Goal: Information Seeking & Learning: Learn about a topic

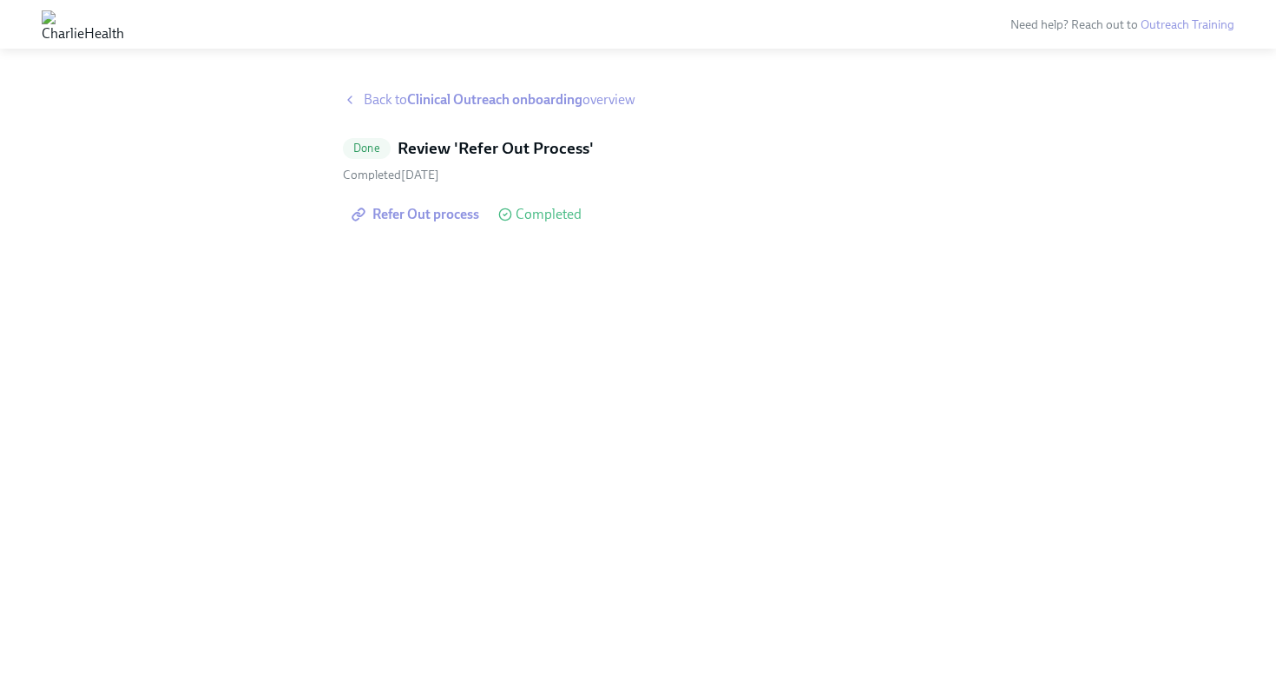
click at [369, 105] on span "Back to Clinical Outreach onboarding overview" at bounding box center [500, 99] width 272 height 19
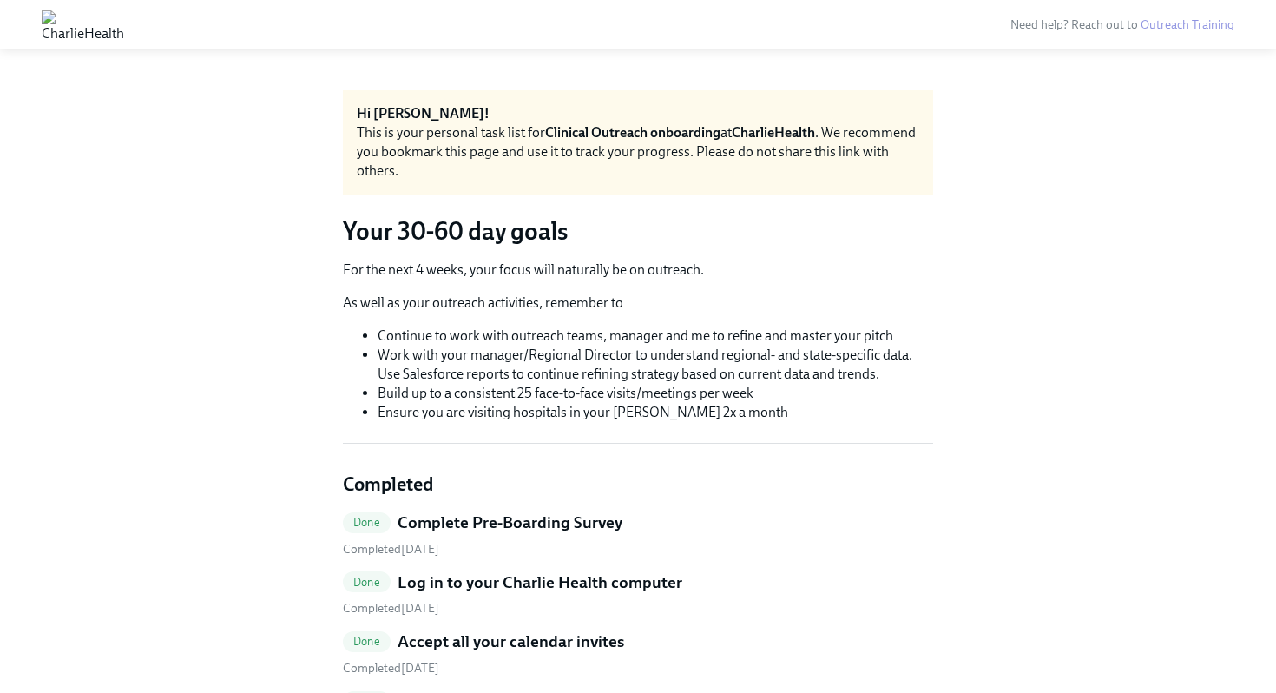
click at [102, 10] on img at bounding box center [83, 24] width 82 height 28
click at [118, 38] on div at bounding box center [83, 24] width 124 height 42
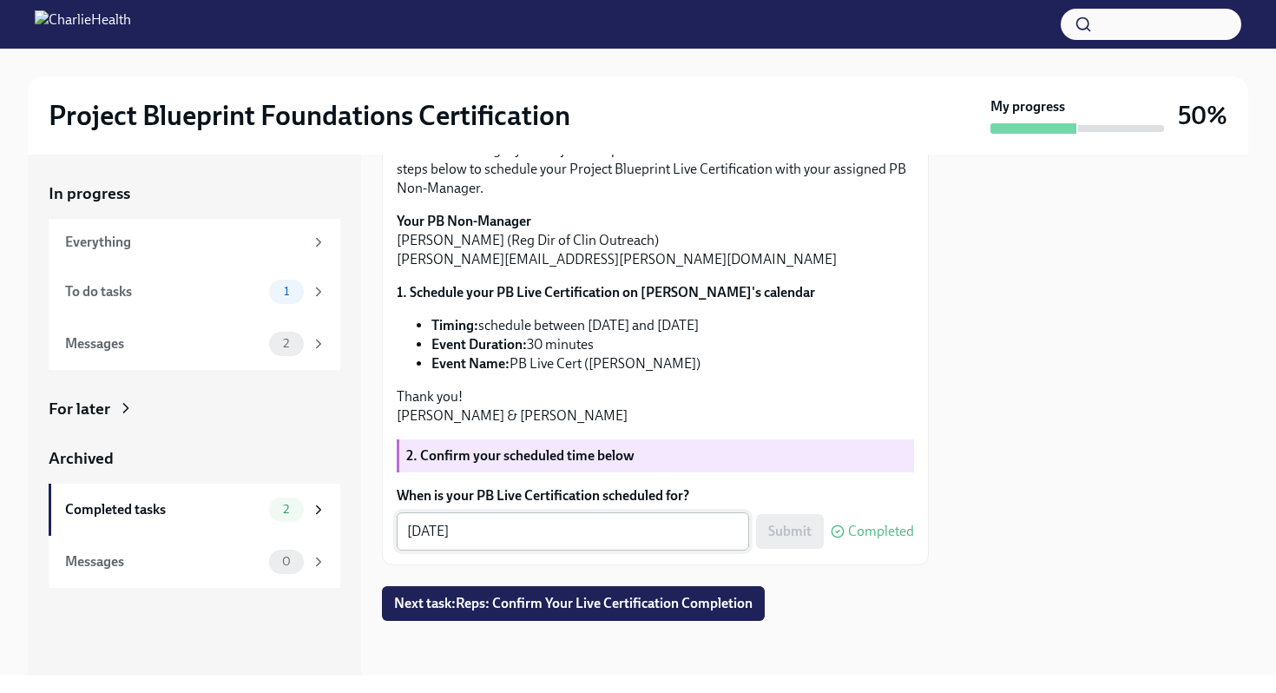
scroll to position [197, 0]
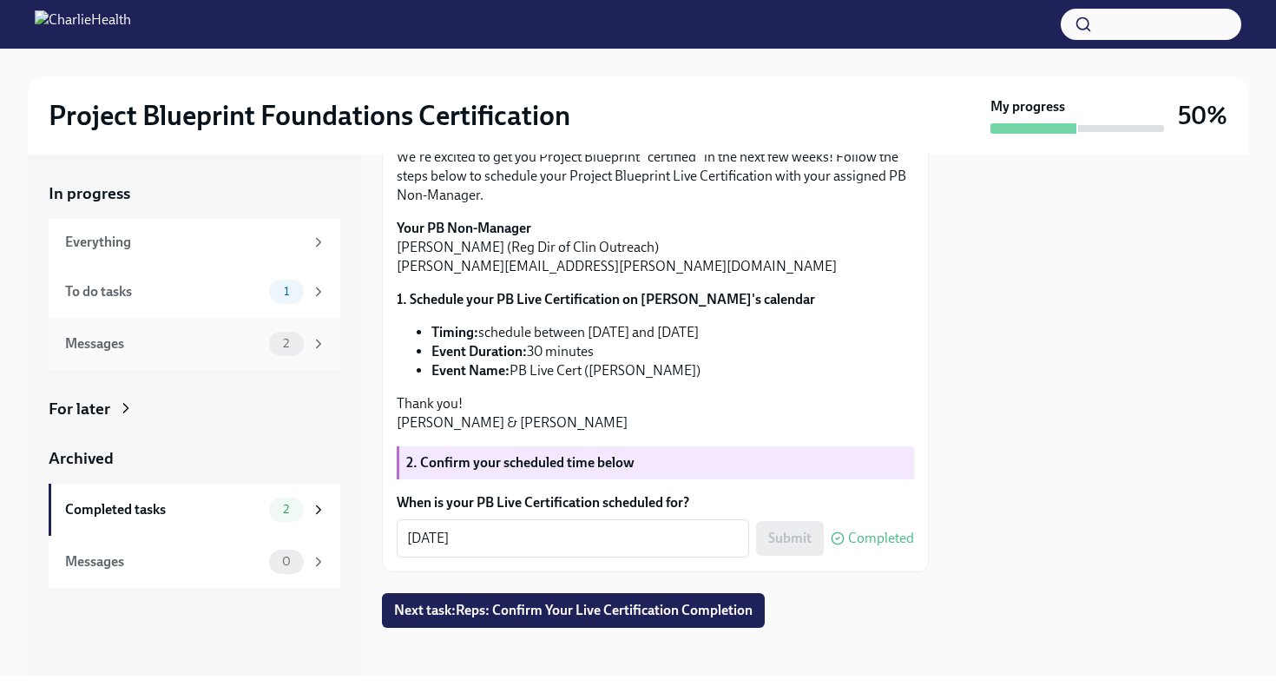
click at [229, 325] on div "Messages 2" at bounding box center [195, 344] width 292 height 52
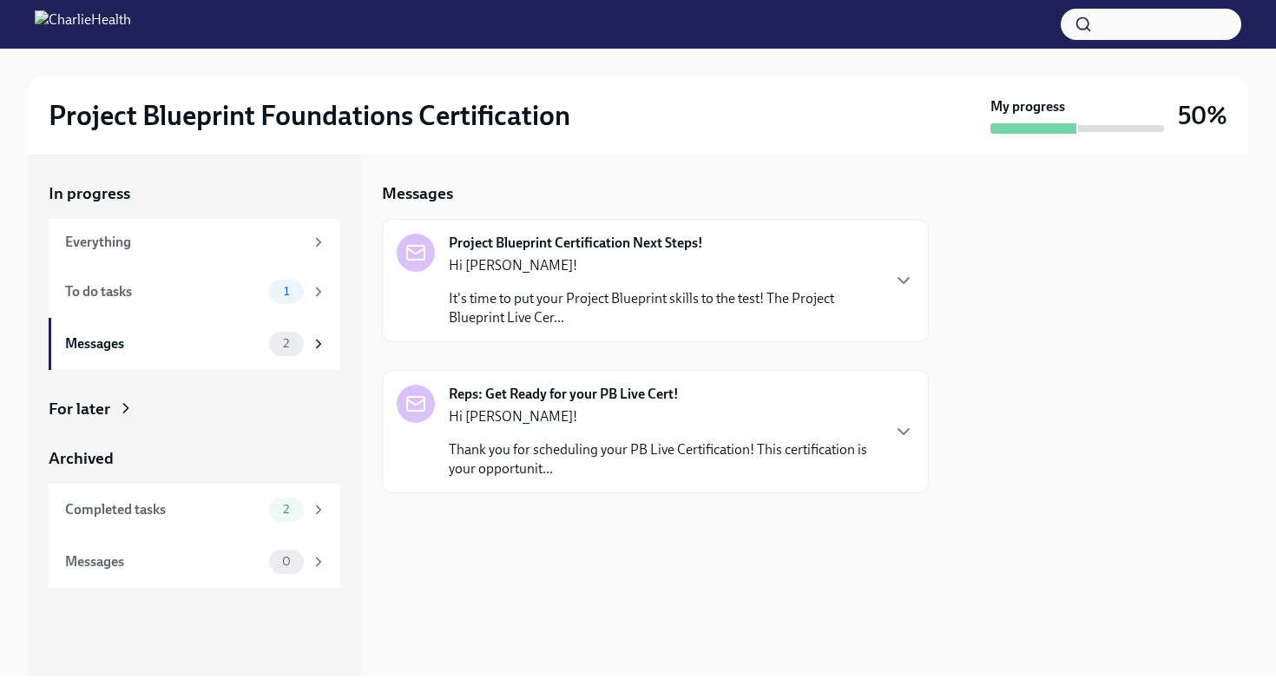
click at [670, 436] on div "Hi [PERSON_NAME]! Thank you for scheduling your PB Live Certification! This cer…" at bounding box center [664, 442] width 431 height 71
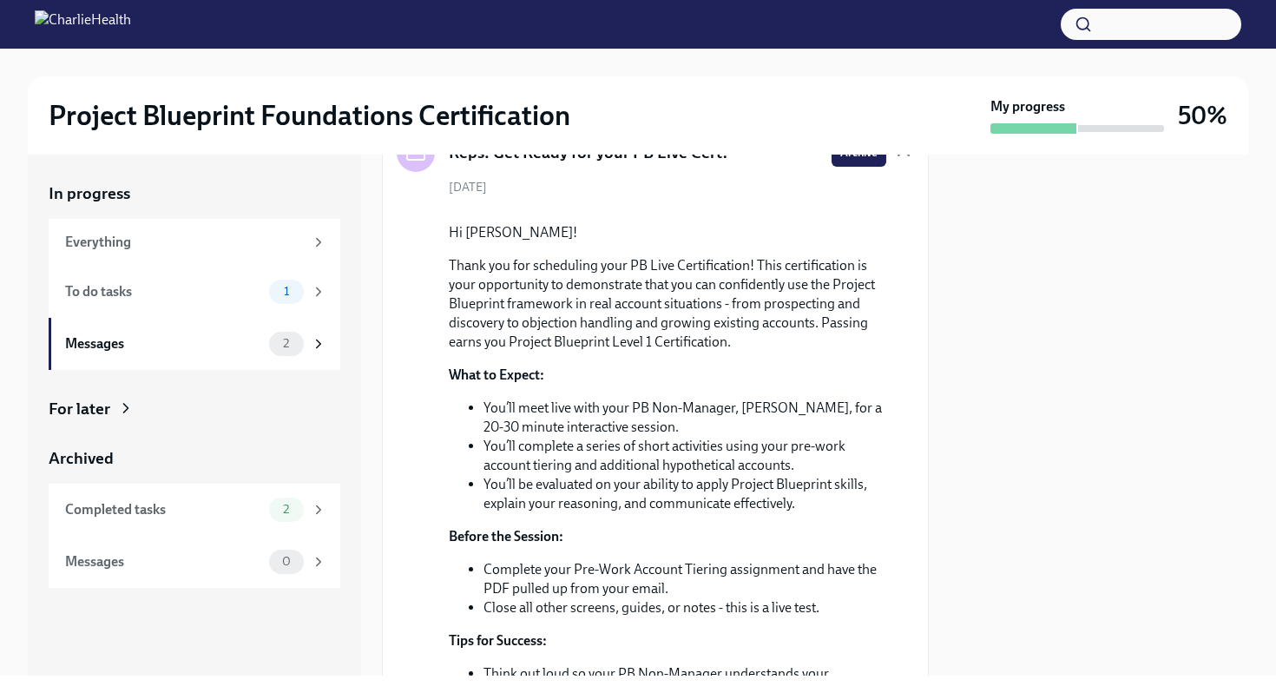
scroll to position [7, 0]
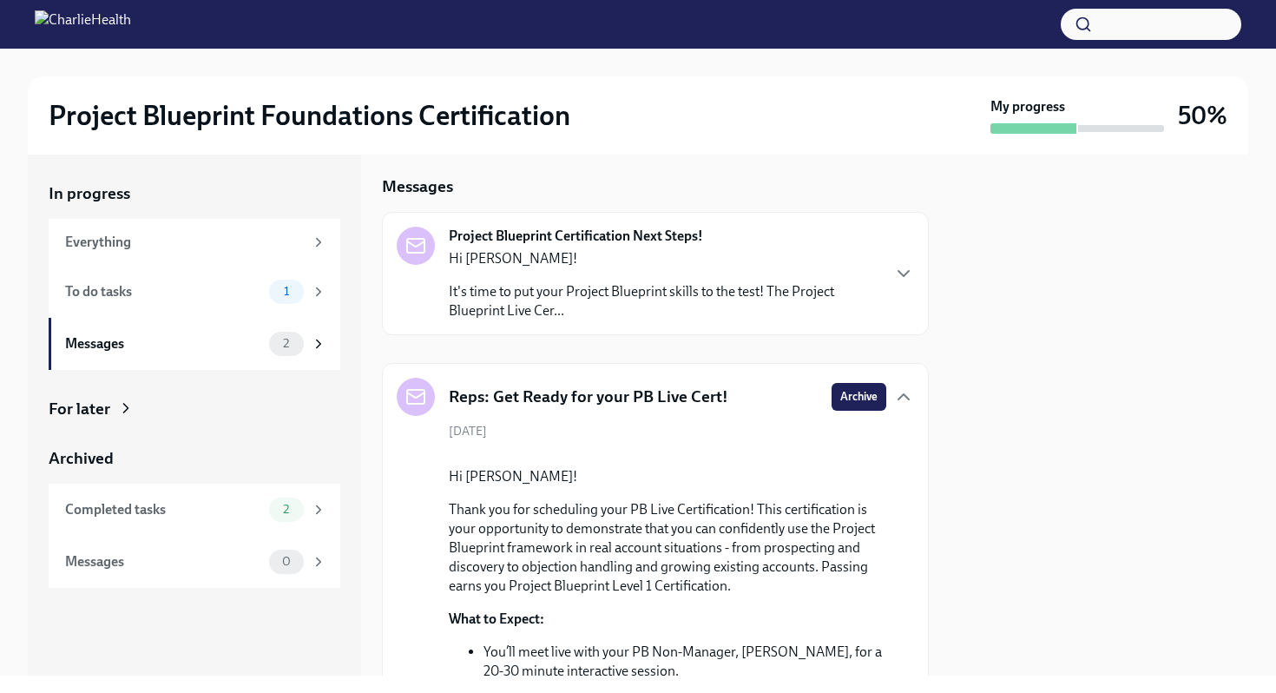
click at [606, 285] on p "It's time to put your Project Blueprint skills to the test! The Project Bluepri…" at bounding box center [664, 301] width 431 height 38
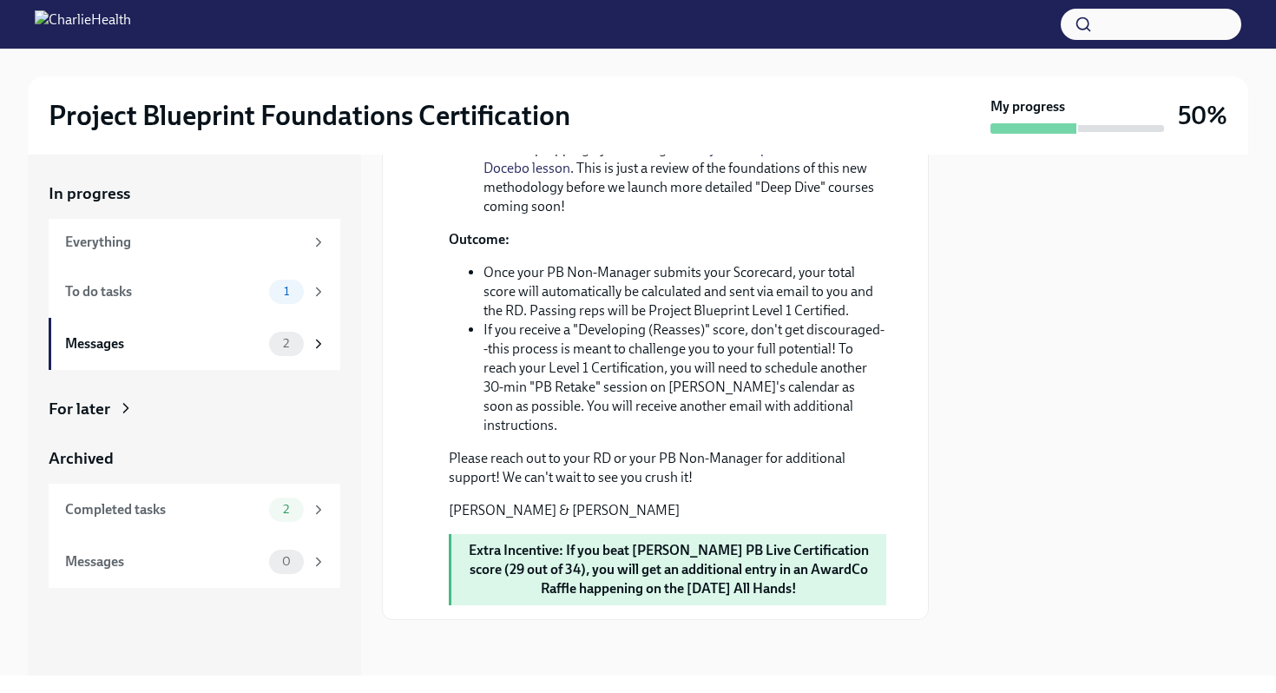
scroll to position [1755, 0]
click at [199, 511] on div "Completed tasks" at bounding box center [163, 509] width 197 height 19
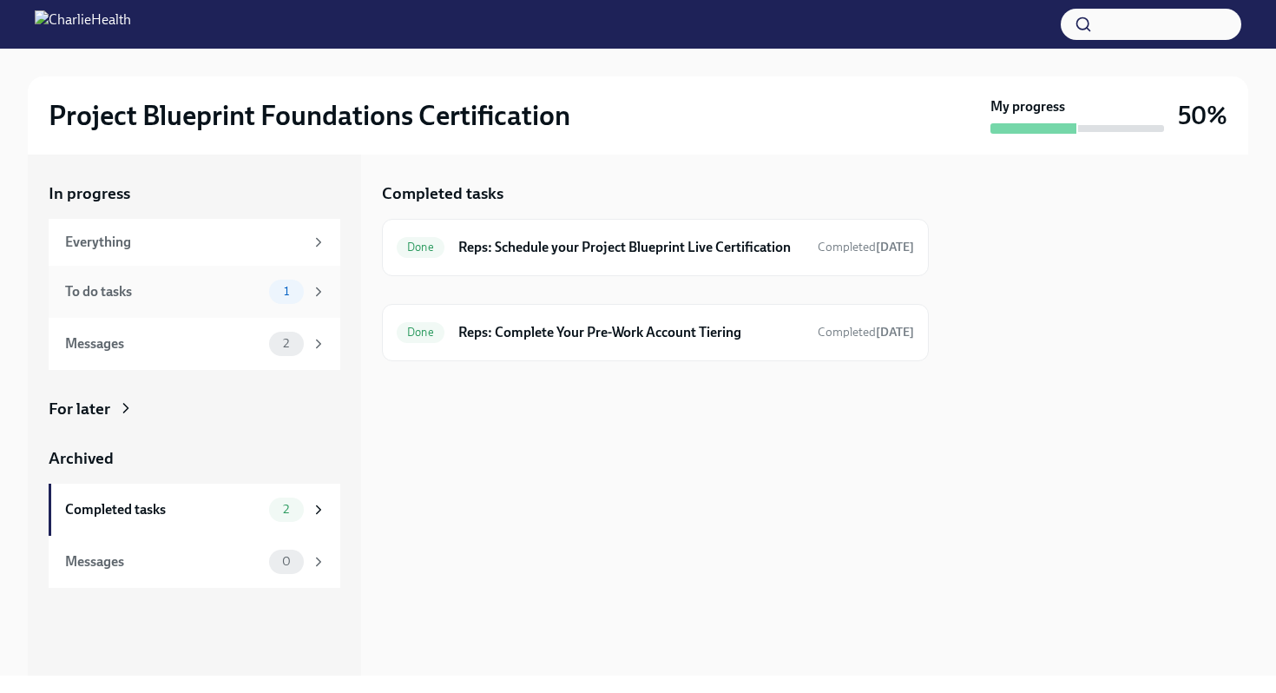
click at [161, 312] on div "To do tasks 1" at bounding box center [195, 292] width 292 height 52
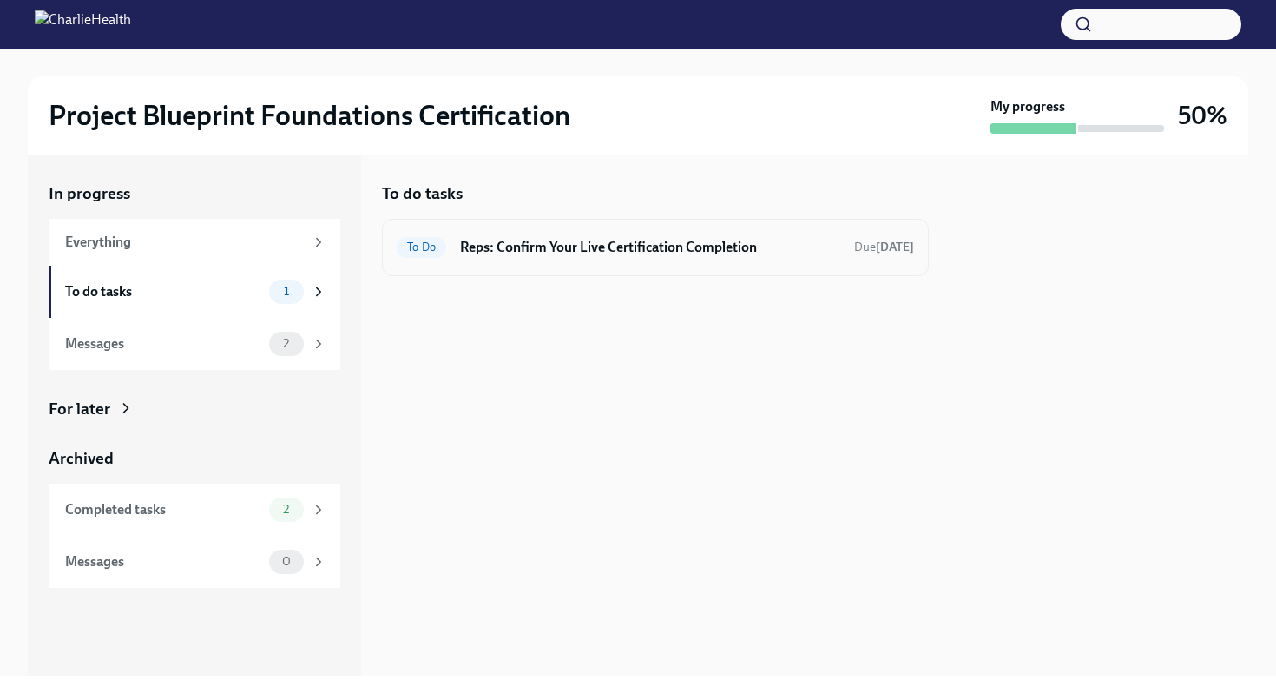
click at [562, 260] on div "To Do Reps: Confirm Your Live Certification Completion Due [DATE]" at bounding box center [655, 247] width 517 height 28
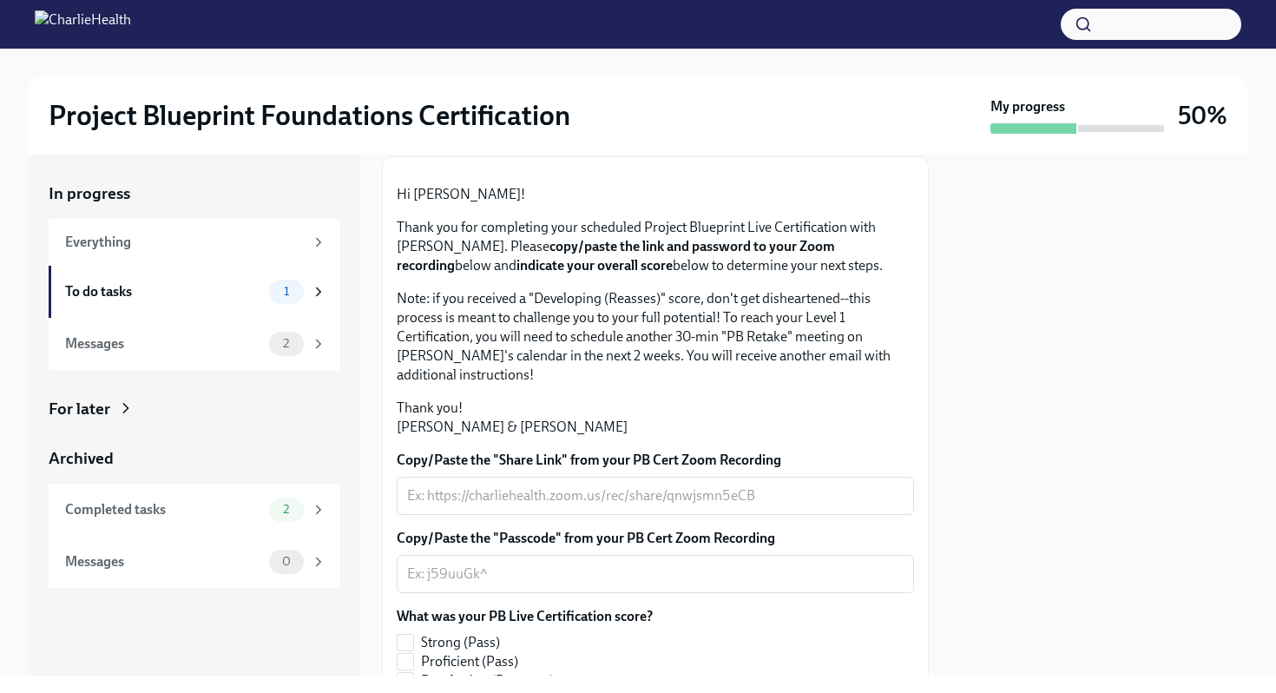
scroll to position [93, 0]
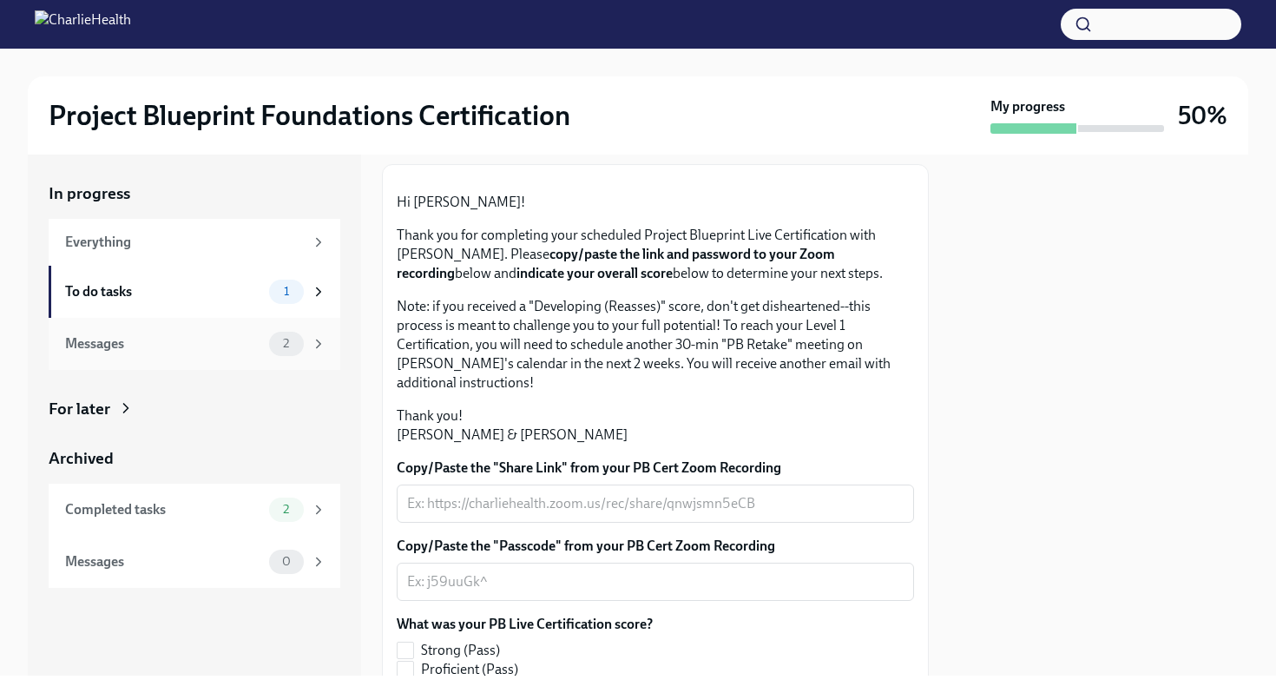
click at [181, 360] on div "Messages 2" at bounding box center [195, 344] width 292 height 52
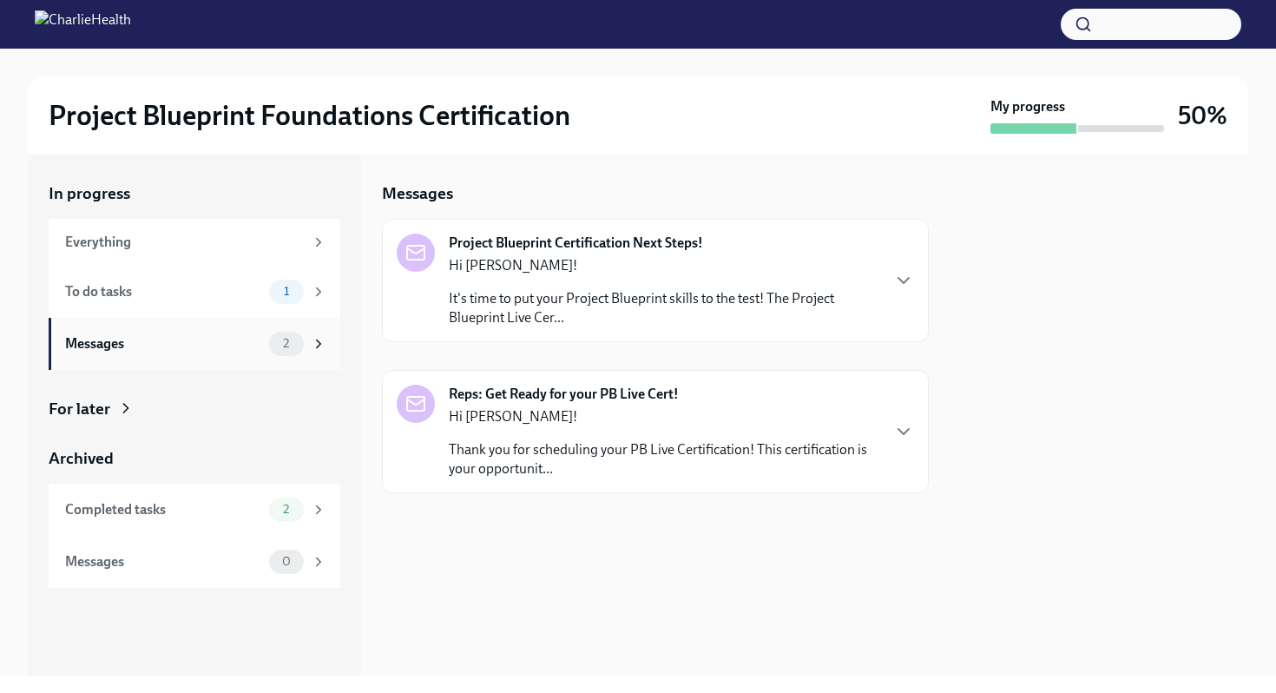
click at [243, 367] on div "Messages 2" at bounding box center [195, 344] width 292 height 52
